Goal: Information Seeking & Learning: Learn about a topic

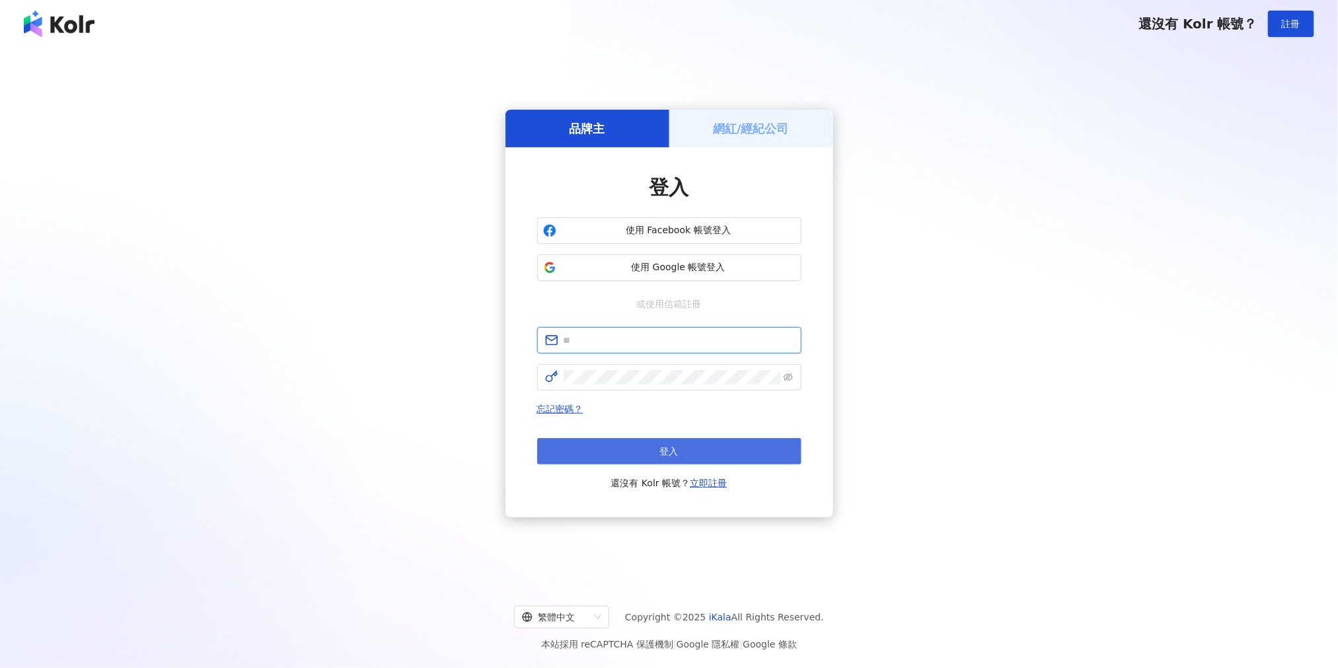
type input "**********"
click at [675, 441] on button "登入" at bounding box center [669, 451] width 264 height 26
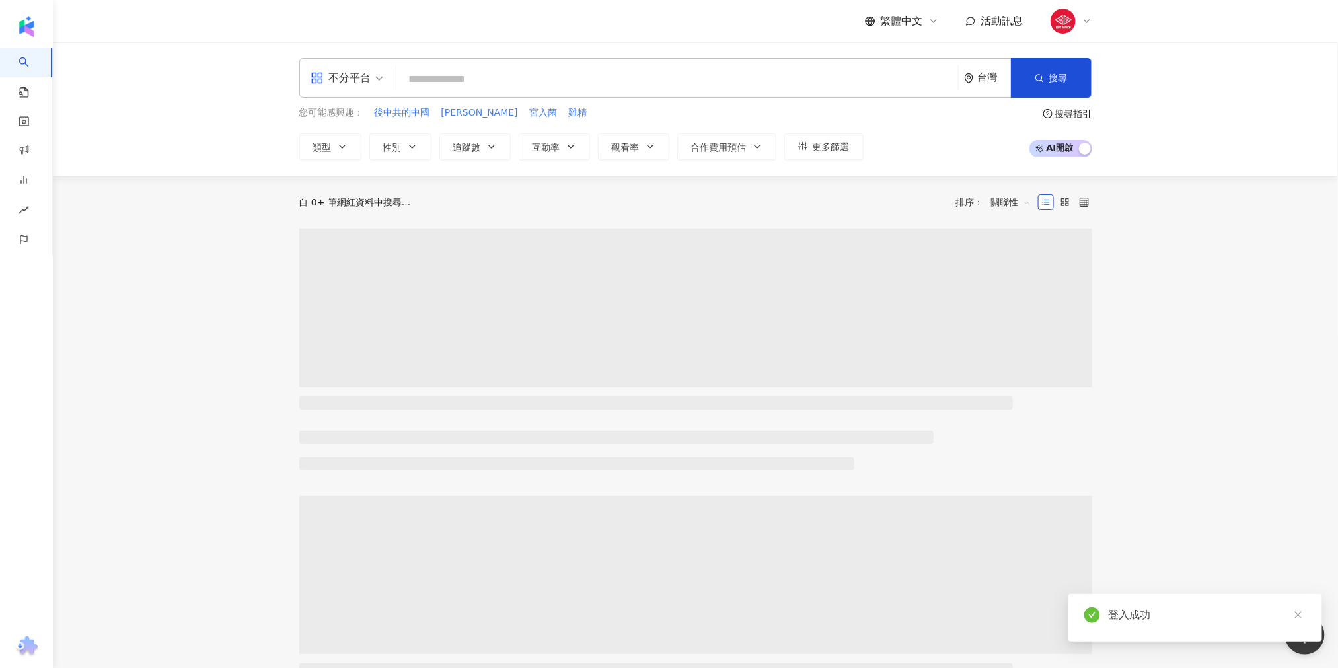
click at [447, 76] on input "search" at bounding box center [677, 79] width 551 height 25
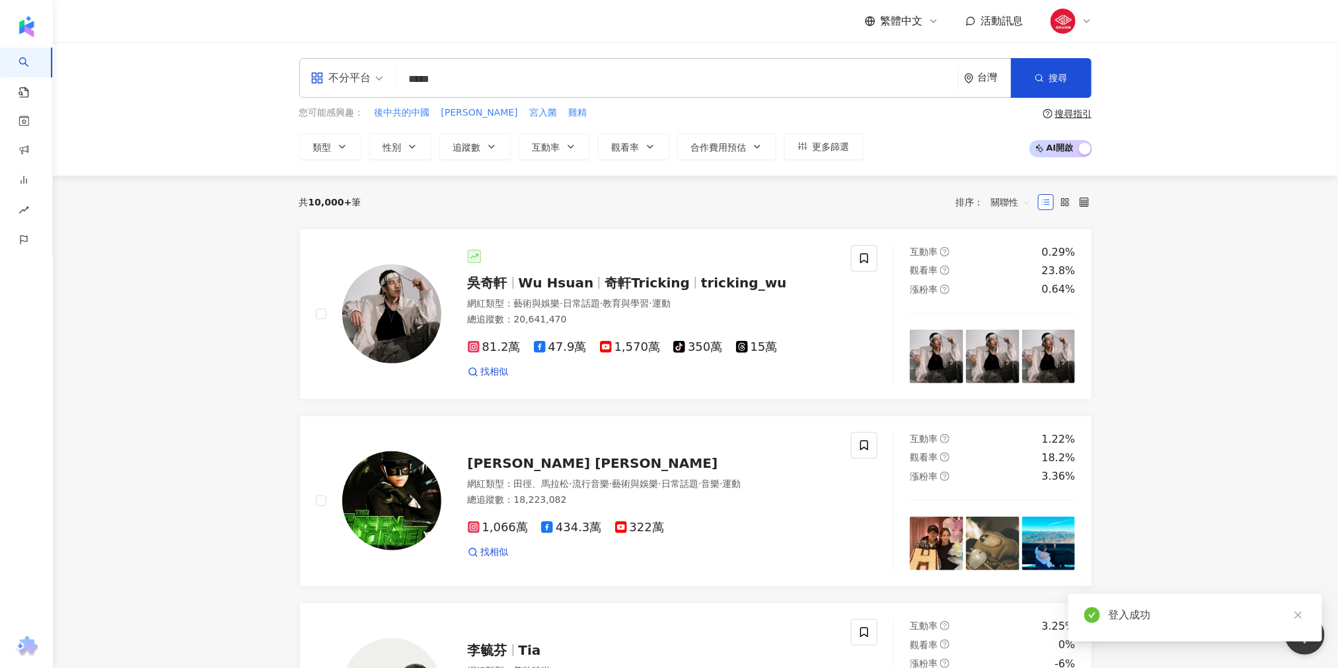
type input "******"
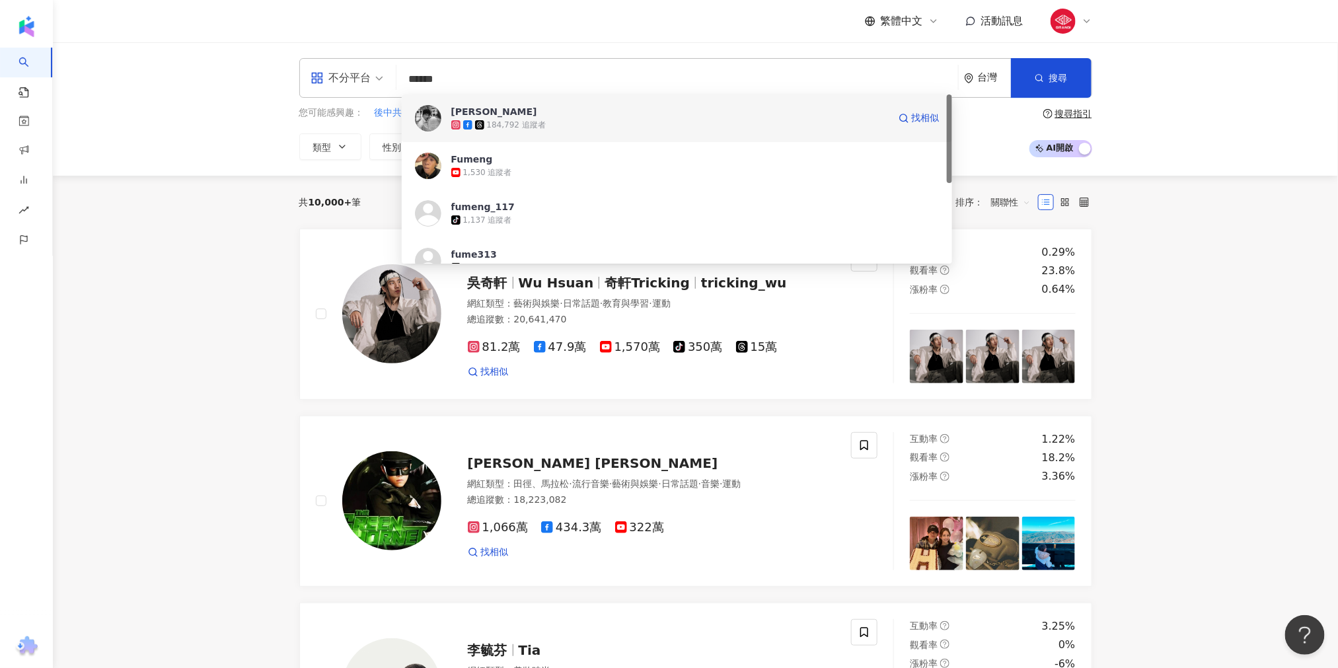
click at [426, 104] on div "傅孟柏Fu Meng-Po 184,792 追蹤者 找相似" at bounding box center [677, 118] width 551 height 48
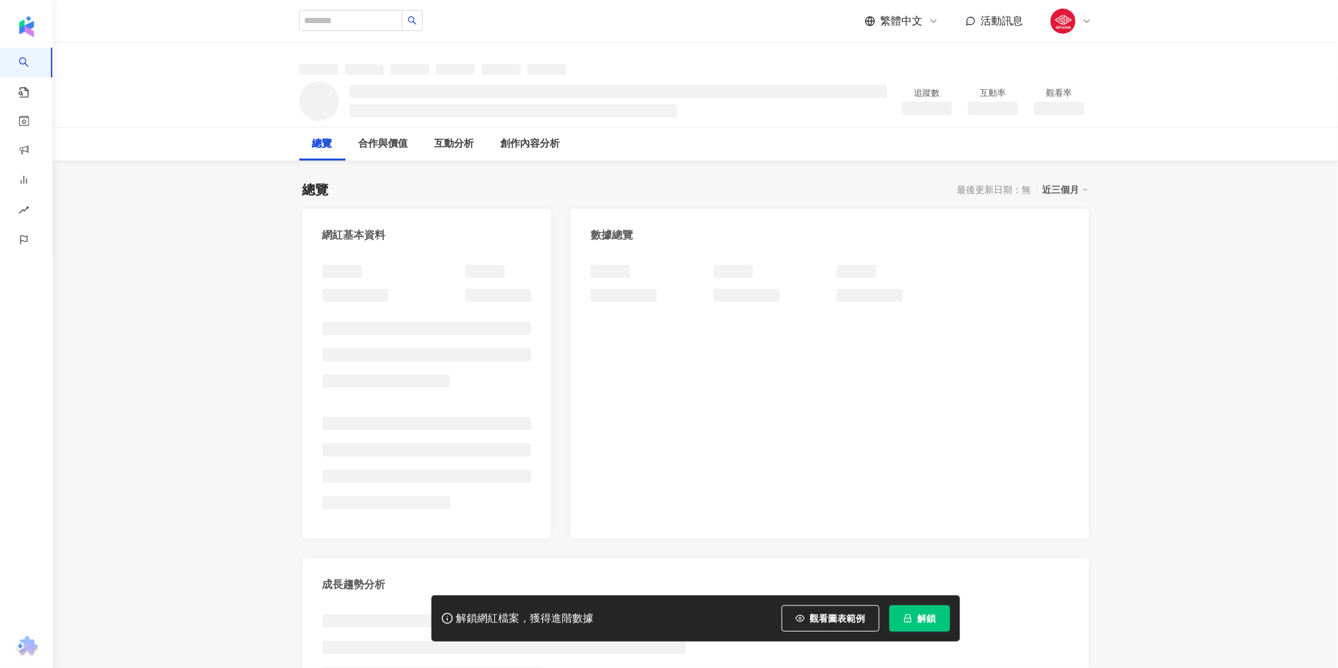
click at [927, 624] on span "解鎖" at bounding box center [926, 618] width 18 height 11
click at [927, 623] on span "解鎖" at bounding box center [926, 618] width 18 height 11
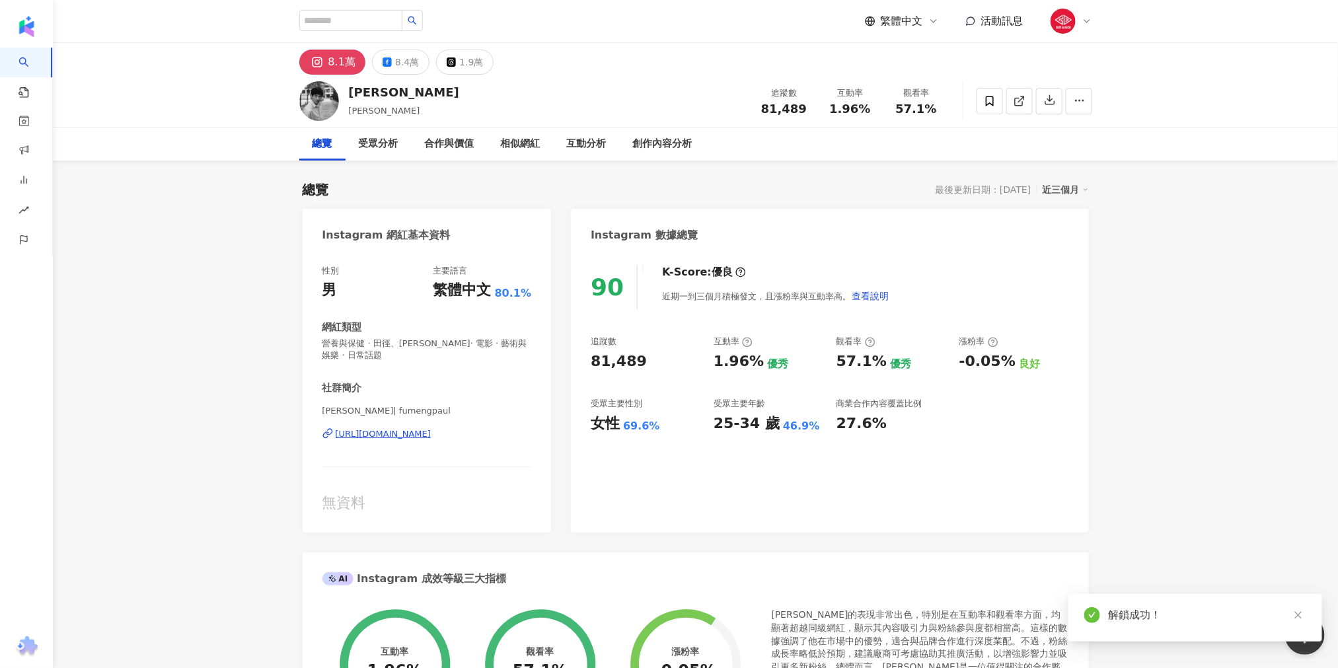
click at [842, 428] on div "追蹤數 81,489 互動率 1.96% 優秀 觀看率 57.1% 優秀 漲粉率 -0.05% 良好 受眾主要性別 女性 69.6% 受眾主要年齡 25-34…" at bounding box center [830, 385] width 478 height 98
click at [906, 463] on div "90 K-Score : 優良 近期一到三個月積極發文，且漲粉率與互動率高。 查看說明 追蹤數 81,489 互動率 1.96% 優秀 觀看率 57.1% 優…" at bounding box center [829, 392] width 517 height 281
drag, startPoint x: 830, startPoint y: 103, endPoint x: 892, endPoint y: 110, distance: 62.4
click at [892, 110] on div "追蹤數 81,489 互動率 1.96% 觀看率 57.1%" at bounding box center [850, 100] width 198 height 39
click at [856, 148] on div "總覽 受眾分析 合作與價值 相似網紅 互動分析 創作內容分析" at bounding box center [695, 143] width 793 height 33
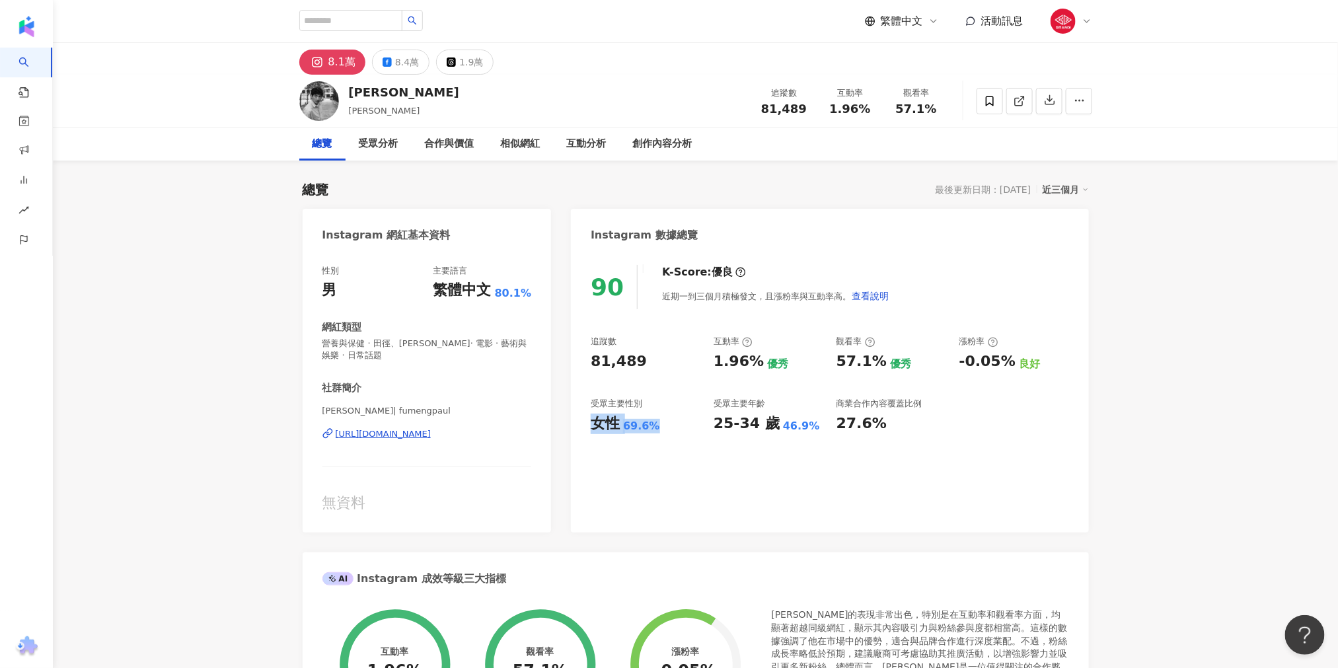
drag, startPoint x: 676, startPoint y: 425, endPoint x: 665, endPoint y: 457, distance: 34.0
click at [606, 439] on div "90 K-Score : 優良 近期一到三個月積極發文，且漲粉率與互動率高。 查看說明 追蹤數 81,489 互動率 1.96% 優秀 觀看率 57.1% 優…" at bounding box center [829, 392] width 517 height 281
drag, startPoint x: 665, startPoint y: 457, endPoint x: 672, endPoint y: 458, distance: 6.7
click at [665, 458] on div "90 K-Score : 優良 近期一到三個月積極發文，且漲粉率與互動率高。 查看說明 追蹤數 81,489 互動率 1.96% 優秀 觀看率 57.1% 優…" at bounding box center [829, 392] width 517 height 281
